Goal: Information Seeking & Learning: Learn about a topic

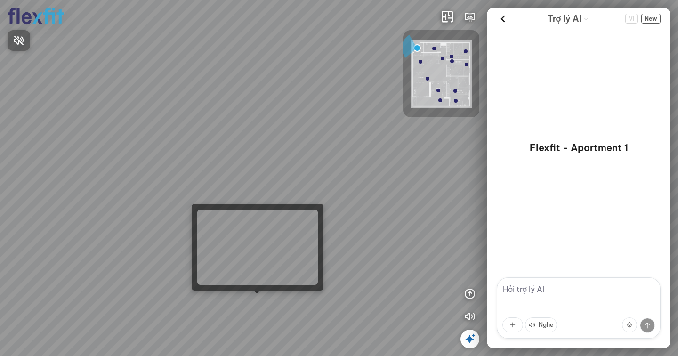
click at [255, 298] on div at bounding box center [339, 178] width 678 height 356
click at [257, 299] on div at bounding box center [339, 178] width 678 height 356
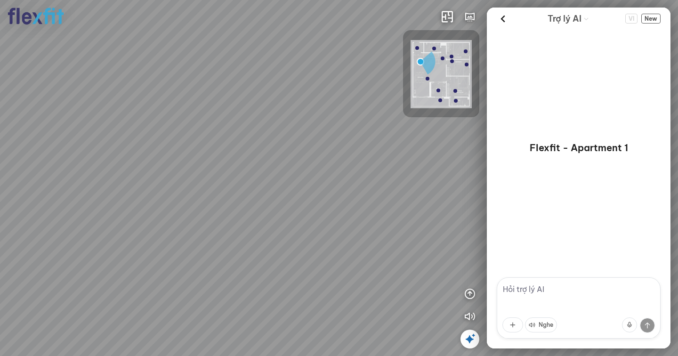
drag, startPoint x: 328, startPoint y: 224, endPoint x: 265, endPoint y: 215, distance: 63.4
click at [176, 207] on div at bounding box center [339, 178] width 678 height 356
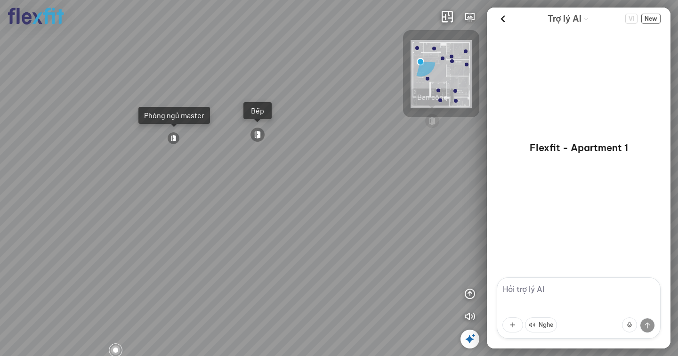
drag, startPoint x: 228, startPoint y: 232, endPoint x: 192, endPoint y: 244, distance: 38.2
click at [192, 244] on div "Ban công Bếp Phòng ngủ master Phòng ngủ Phòng ngủ" at bounding box center [339, 178] width 678 height 356
click at [311, 217] on div "Ban công Bếp Phòng ngủ master Phòng ngủ Phòng ngủ" at bounding box center [339, 178] width 678 height 356
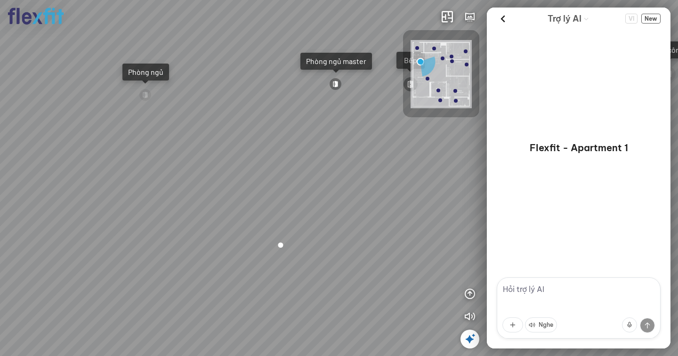
drag, startPoint x: 311, startPoint y: 255, endPoint x: 353, endPoint y: 218, distance: 56.4
click at [353, 218] on div "Ban công Bếp Phòng ngủ master Phòng ngủ Phòng ngủ" at bounding box center [339, 178] width 678 height 356
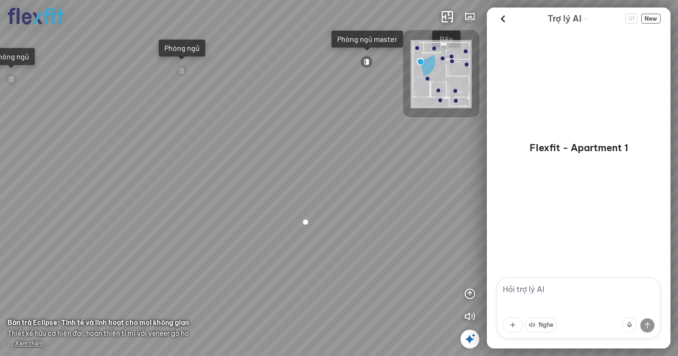
click at [302, 220] on div at bounding box center [305, 222] width 16 height 16
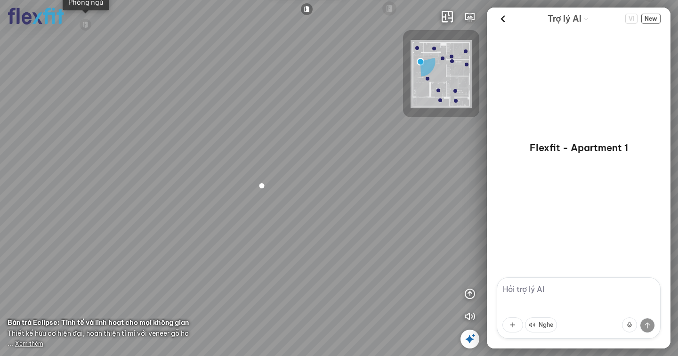
click at [261, 187] on div at bounding box center [262, 185] width 16 height 16
drag, startPoint x: 205, startPoint y: 175, endPoint x: 280, endPoint y: 280, distance: 129.2
click at [302, 184] on div "Ban công Bếp Phòng ngủ master Phòng ngủ Phòng ngủ" at bounding box center [339, 178] width 678 height 356
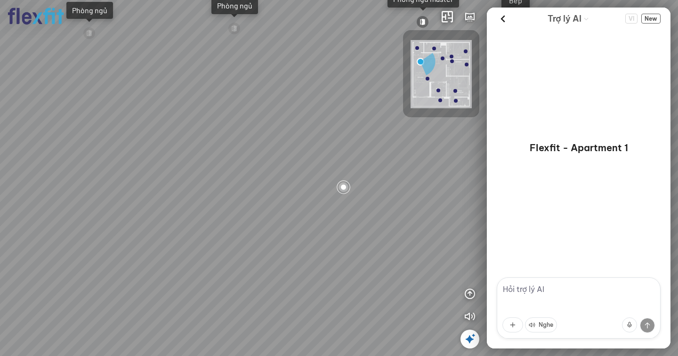
click at [252, 286] on div "Ban công Bếp Phòng ngủ master Phòng ngủ Phòng ngủ" at bounding box center [339, 178] width 678 height 356
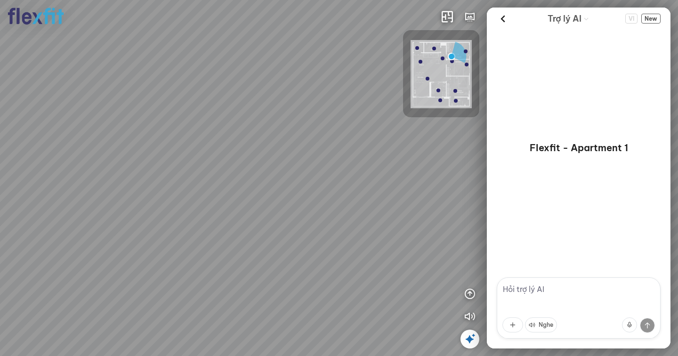
drag, startPoint x: 304, startPoint y: 259, endPoint x: 137, endPoint y: 184, distance: 182.6
click at [137, 184] on div at bounding box center [339, 178] width 678 height 356
drag, startPoint x: 286, startPoint y: 121, endPoint x: 212, endPoint y: 117, distance: 74.0
click at [208, 110] on div at bounding box center [339, 178] width 678 height 356
click at [248, 279] on div at bounding box center [339, 178] width 678 height 356
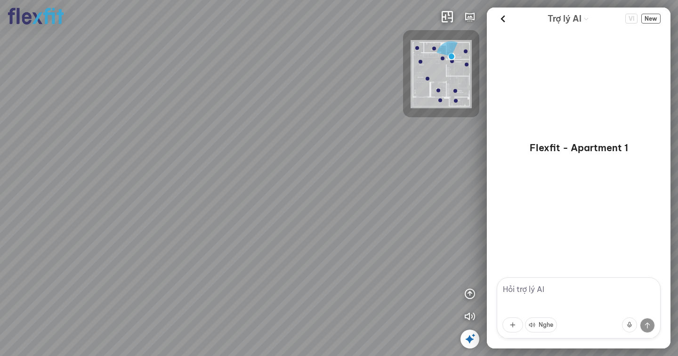
click at [256, 281] on div at bounding box center [339, 178] width 678 height 356
click at [493, 11] on header "Trợ lý AI VI New" at bounding box center [579, 19] width 184 height 22
click at [498, 16] on icon at bounding box center [503, 19] width 14 height 14
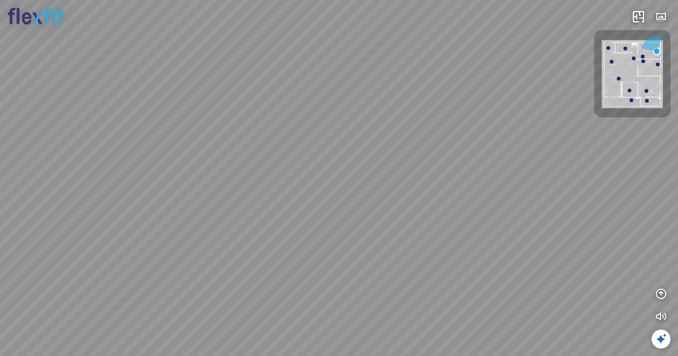
drag, startPoint x: 458, startPoint y: 97, endPoint x: 82, endPoint y: 73, distance: 376.3
click at [84, 72] on div at bounding box center [339, 178] width 678 height 356
drag, startPoint x: 291, startPoint y: 105, endPoint x: 449, endPoint y: 110, distance: 158.2
click at [442, 108] on div at bounding box center [339, 178] width 678 height 356
click at [633, 58] on div at bounding box center [634, 58] width 4 height 4
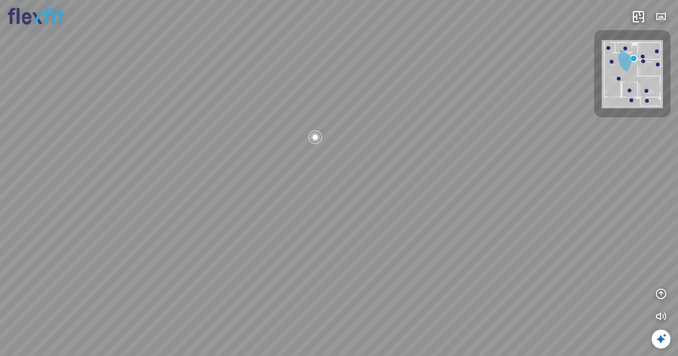
drag, startPoint x: 388, startPoint y: 127, endPoint x: 464, endPoint y: 69, distance: 95.8
click at [464, 69] on div "Bếp WC Phòng ngủ master Phòng ngủ Phòng ngủ" at bounding box center [339, 178] width 678 height 356
drag, startPoint x: 321, startPoint y: 171, endPoint x: 472, endPoint y: 95, distance: 169.0
click at [468, 96] on div "Bếp WC Phòng ngủ master Phòng ngủ Phòng ngủ" at bounding box center [339, 178] width 678 height 356
drag, startPoint x: 462, startPoint y: 126, endPoint x: 415, endPoint y: 287, distance: 167.2
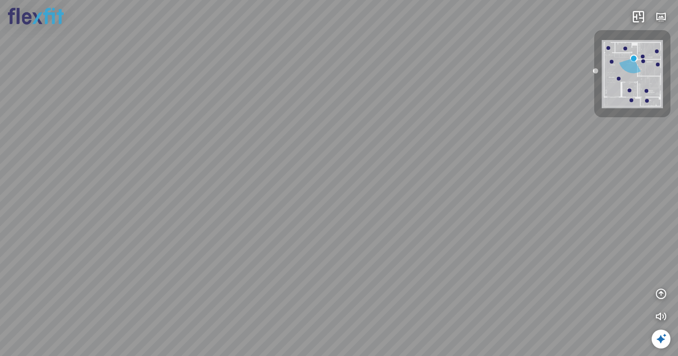
click at [418, 284] on div "Bếp WC Phòng ngủ master Phòng ngủ Phòng ngủ" at bounding box center [339, 178] width 678 height 356
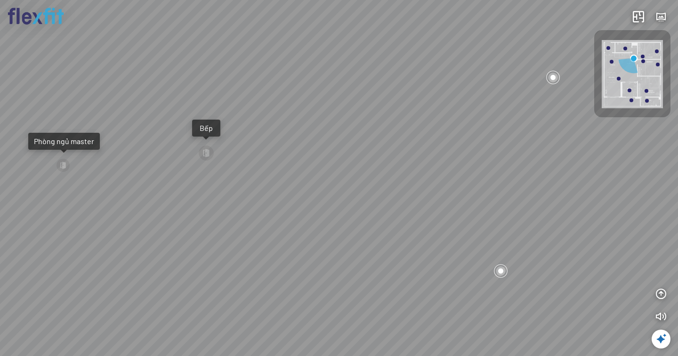
drag, startPoint x: 399, startPoint y: 189, endPoint x: 272, endPoint y: 165, distance: 128.3
click at [280, 166] on div "Bếp WC Phòng ngủ master Phòng ngủ Phòng ngủ" at bounding box center [339, 178] width 678 height 356
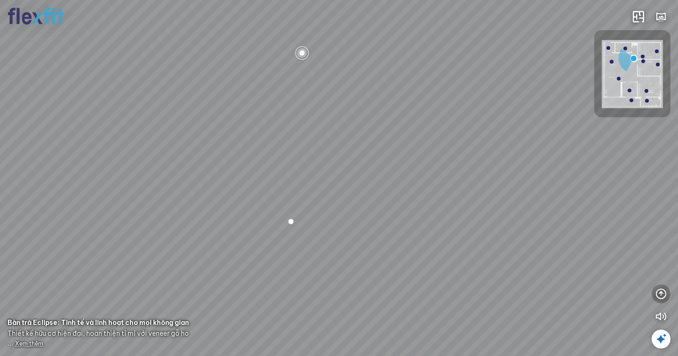
click at [657, 293] on icon "button" at bounding box center [660, 293] width 11 height 11
click at [657, 182] on icon "button" at bounding box center [660, 180] width 11 height 11
click at [660, 183] on icon "button" at bounding box center [660, 180] width 11 height 11
click at [660, 272] on icon "button" at bounding box center [660, 270] width 11 height 11
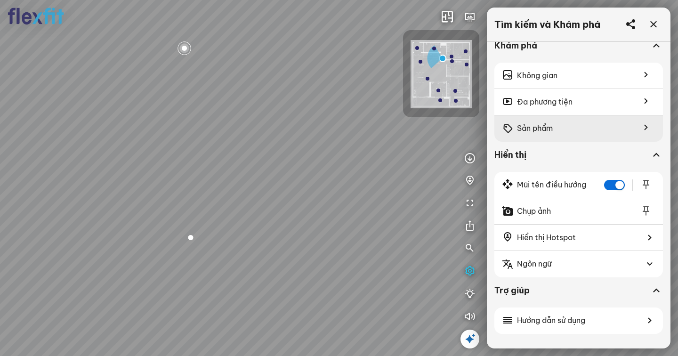
scroll to position [81, 0]
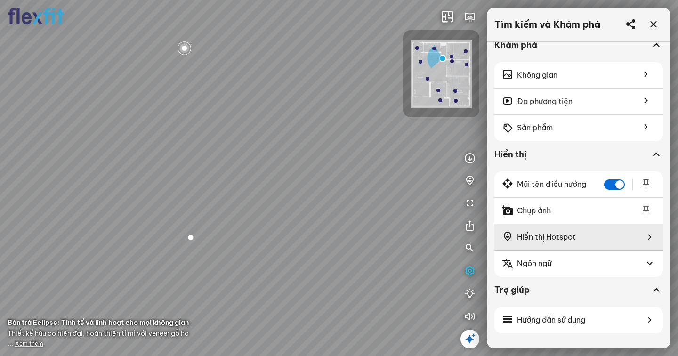
click at [610, 231] on div "Hiển thị Hotspot" at bounding box center [571, 237] width 138 height 12
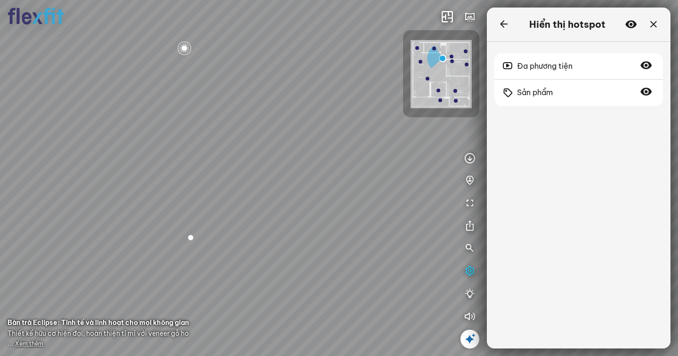
scroll to position [55, 0]
click at [503, 34] on div "Hiển thị hotspot" at bounding box center [579, 25] width 184 height 34
click at [504, 28] on icon at bounding box center [503, 24] width 11 height 11
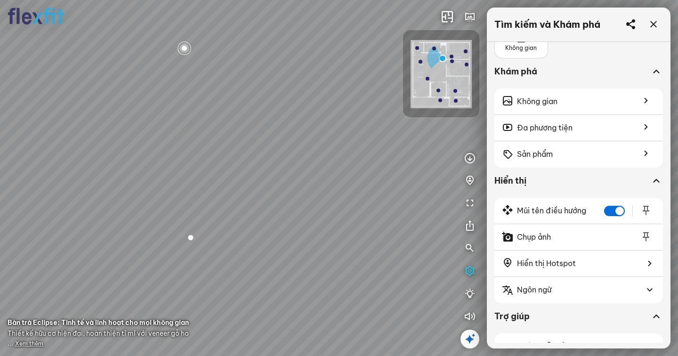
scroll to position [81, 0]
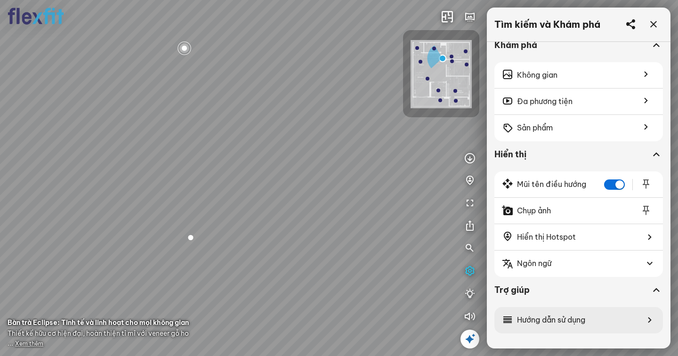
click at [578, 315] on span "Hướng dẫn sử dụng" at bounding box center [551, 320] width 68 height 12
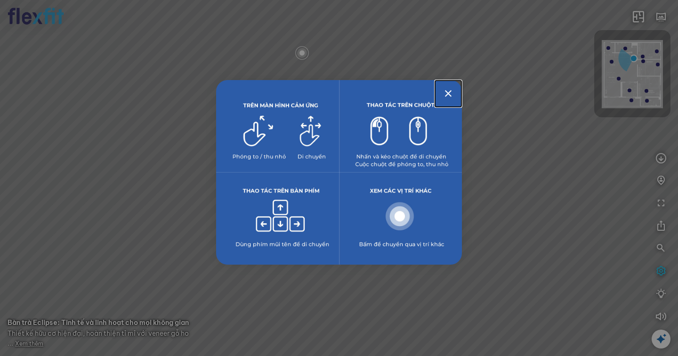
click at [449, 93] on icon "Close" at bounding box center [447, 93] width 11 height 11
